Goal: Task Accomplishment & Management: Manage account settings

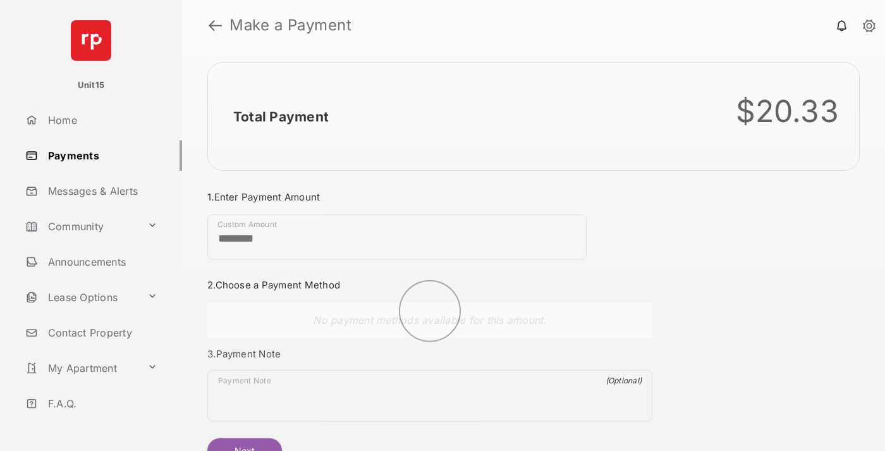
scroll to position [68, 0]
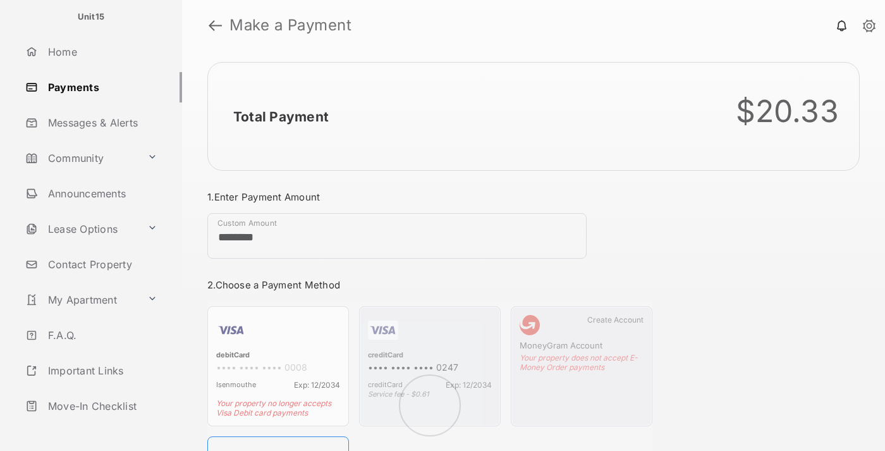
click at [99, 426] on link "Logout" at bounding box center [101, 441] width 162 height 30
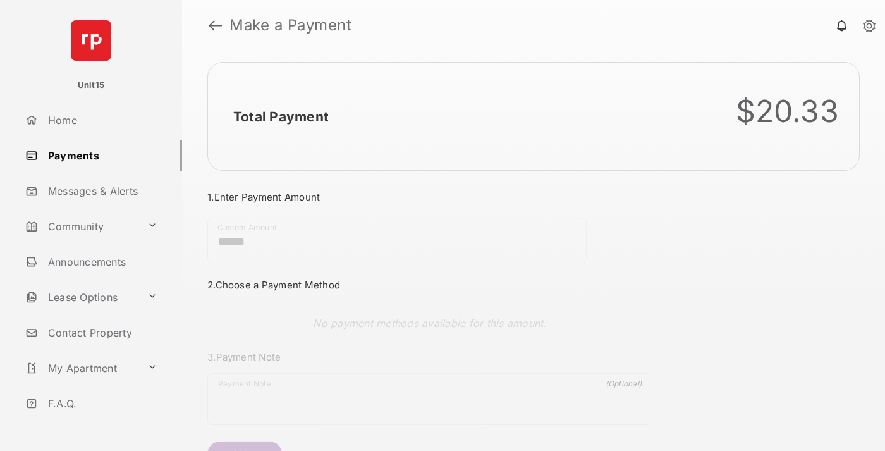
scroll to position [68, 0]
